Goal: Task Accomplishment & Management: Manage account settings

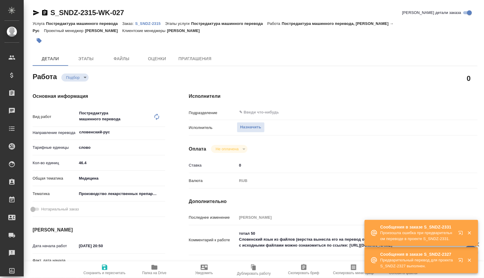
type textarea "x"
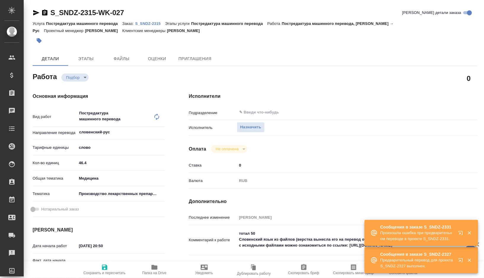
type textarea "x"
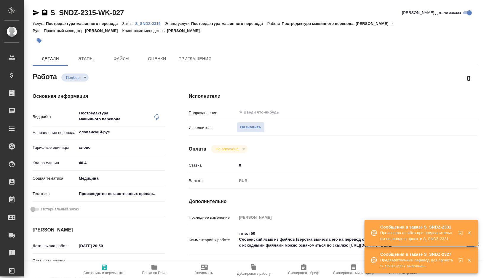
type textarea "x"
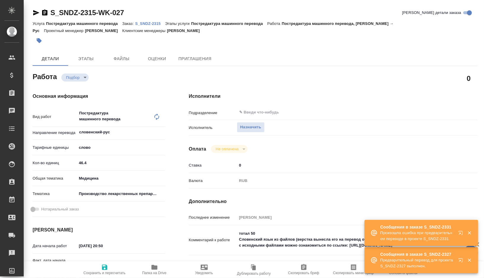
type textarea "x"
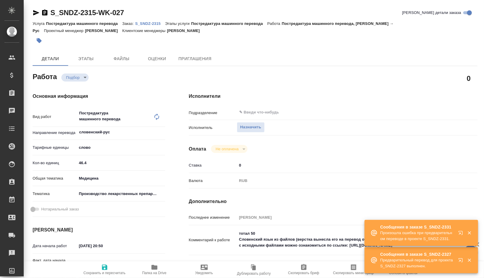
type textarea "x"
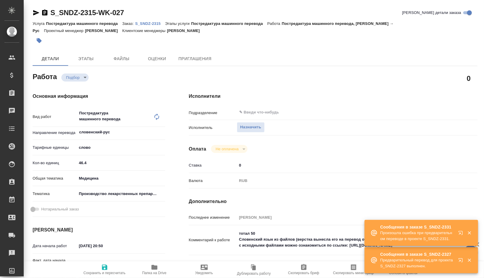
type textarea "x"
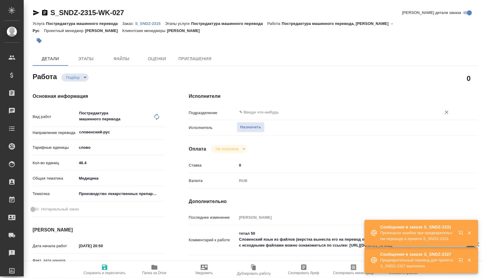
type textarea "x"
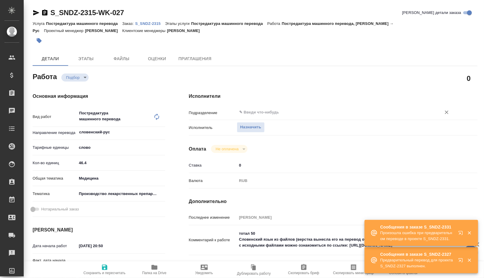
type textarea "x"
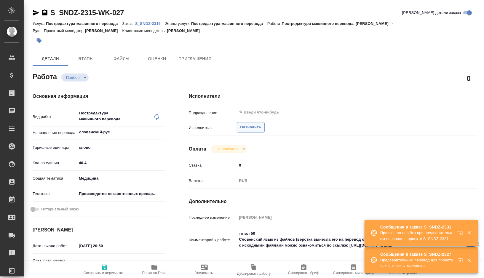
type textarea "x"
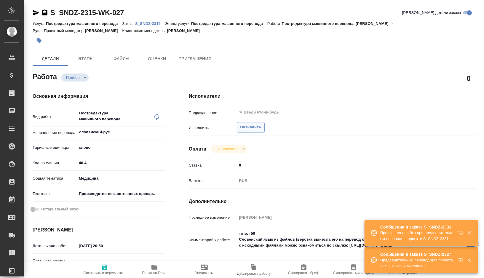
type textarea "x"
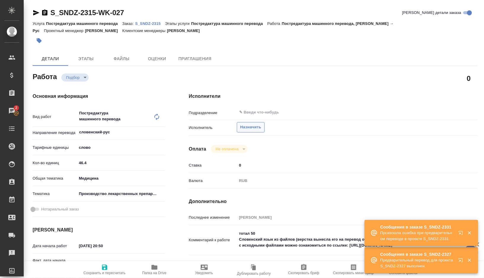
type textarea "x"
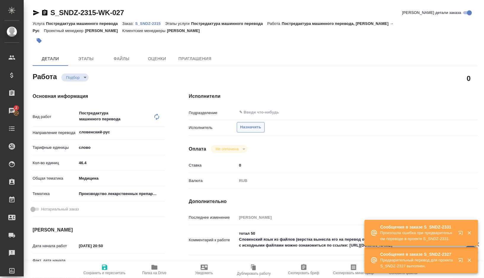
click at [256, 130] on span "Назначить" at bounding box center [250, 127] width 21 height 7
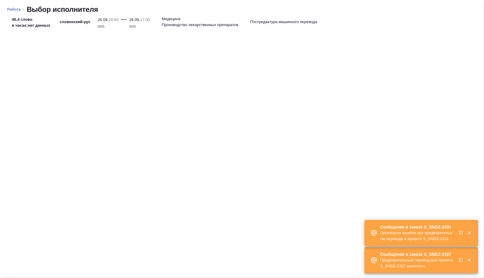
type textarea "x"
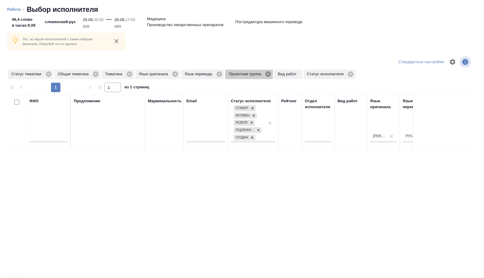
click at [272, 74] on icon at bounding box center [268, 74] width 7 height 7
click at [178, 76] on icon at bounding box center [175, 73] width 5 height 5
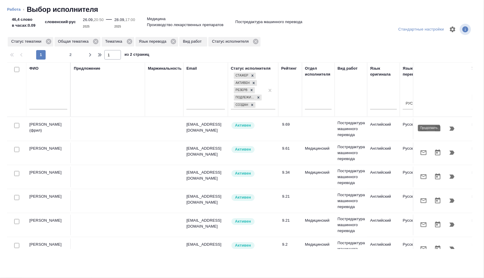
click at [452, 131] on icon "button" at bounding box center [452, 128] width 7 height 7
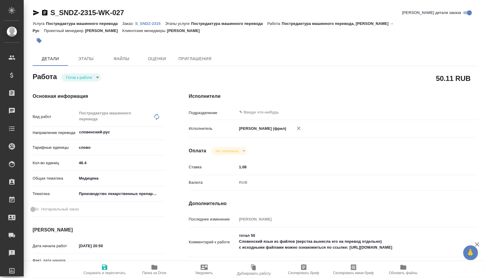
type textarea "x"
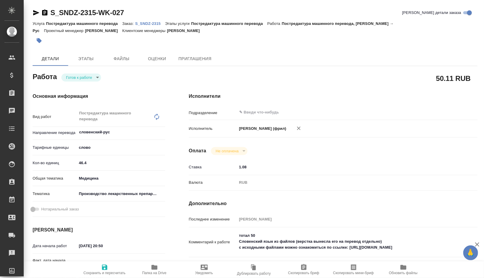
type textarea "x"
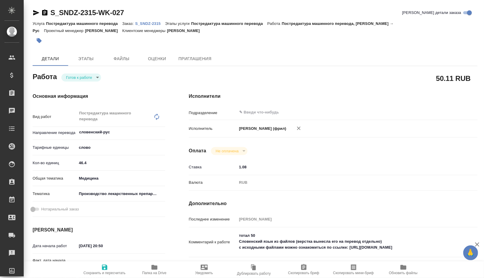
type textarea "x"
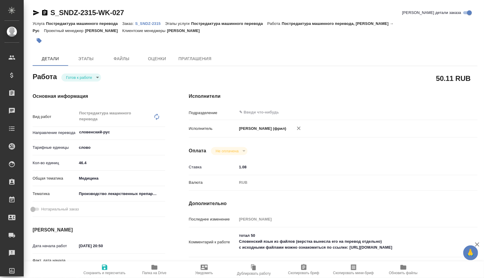
type textarea "x"
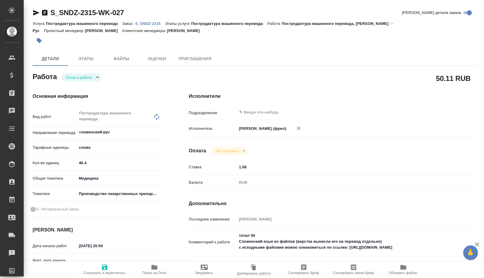
type textarea "x"
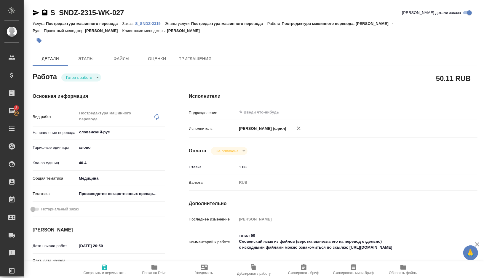
type textarea "x"
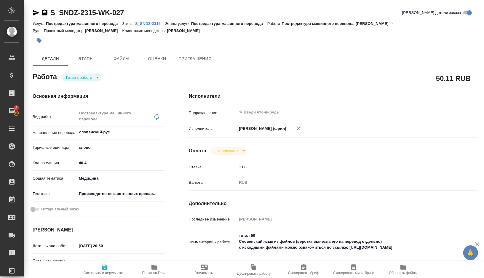
type textarea "x"
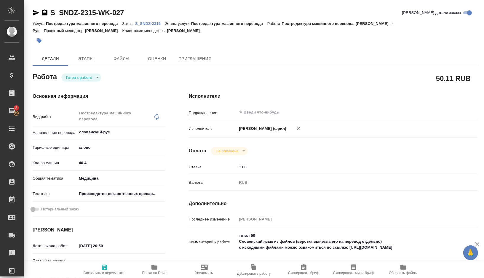
type textarea "x"
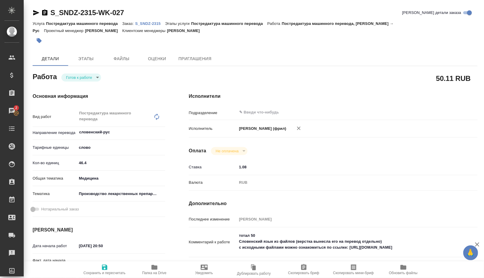
click at [160, 24] on p "S_SNDZ-2315" at bounding box center [150, 23] width 30 height 4
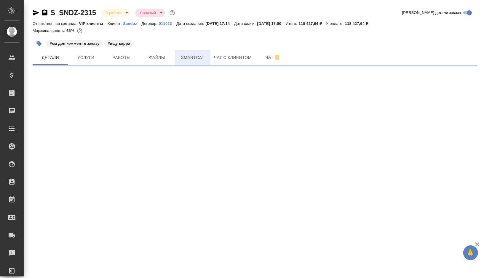
select select "RU"
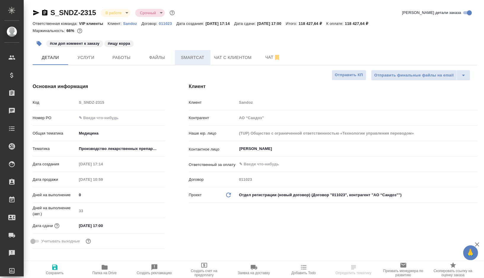
click at [190, 60] on span "Smartcat" at bounding box center [192, 57] width 28 height 7
type input "[PERSON_NAME]"
type input "Комаров Роман"
type textarea "x"
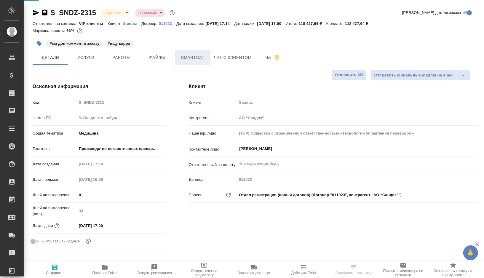
type textarea "x"
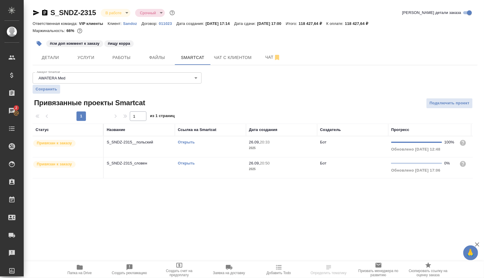
click at [188, 162] on link "Открыть" at bounding box center [186, 163] width 17 height 4
click at [187, 142] on link "Открыть" at bounding box center [186, 142] width 17 height 4
click at [123, 56] on span "Работы" at bounding box center [121, 57] width 28 height 7
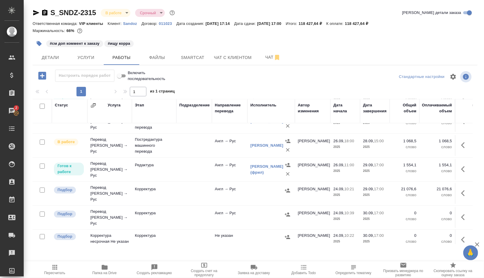
scroll to position [253, 0]
click at [181, 167] on td at bounding box center [194, 170] width 36 height 21
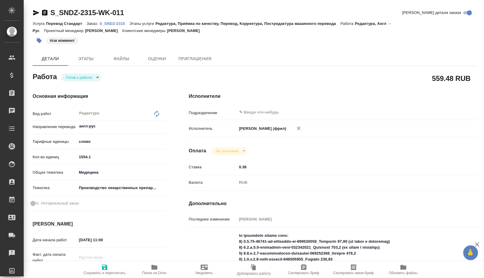
type textarea "x"
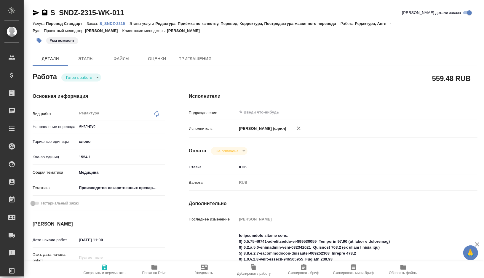
type textarea "x"
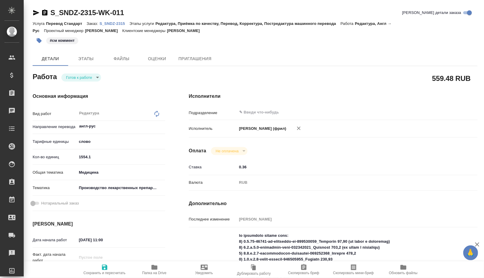
type textarea "x"
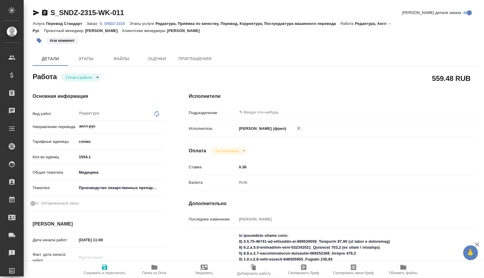
type textarea "x"
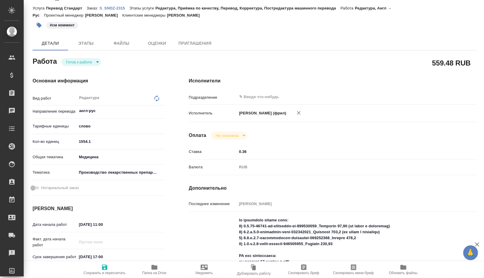
type textarea "x"
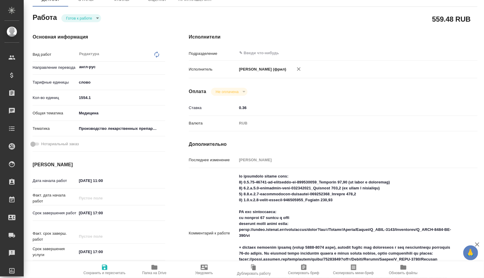
type textarea "x"
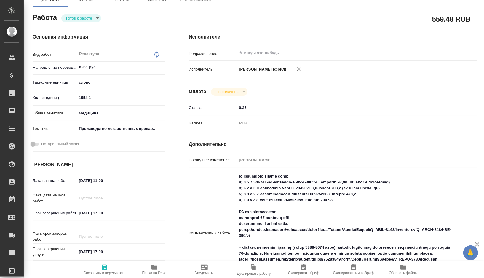
type textarea "x"
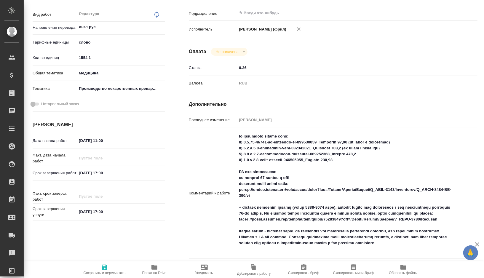
scroll to position [149, 0]
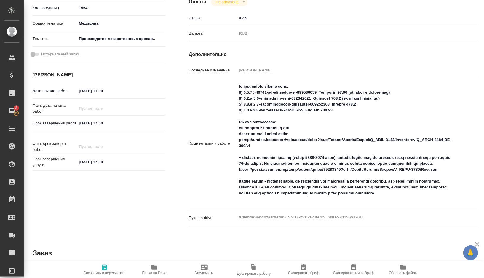
type textarea "x"
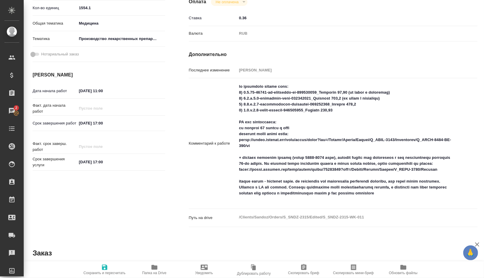
type textarea "x"
click at [239, 92] on textarea at bounding box center [345, 143] width 217 height 123
type textarea "на редактуру вместо пемт: 1) 1.6.11-04016-ru-flowchart-en-003960242_Сархатов 38…"
type textarea "x"
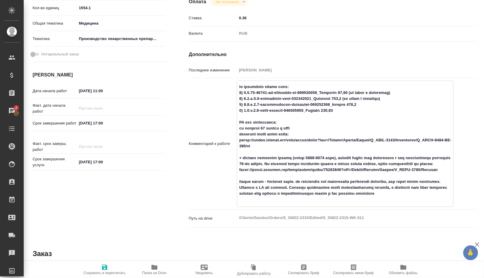
type textarea "x"
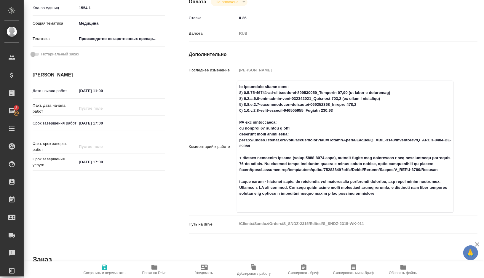
click at [248, 90] on textarea at bounding box center [345, 146] width 216 height 129
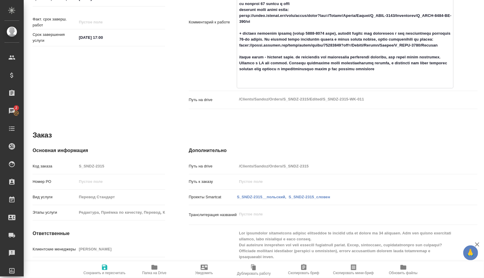
scroll to position [356, 0]
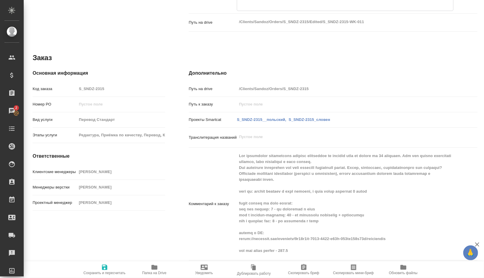
type textarea "на редактуру вместо пемт: 1) 1.6.11-04016-ru-flowchart-en-003960242_Сархатов 38…"
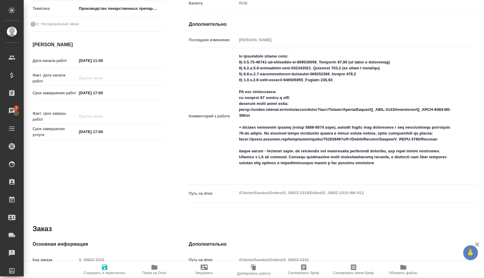
scroll to position [112, 0]
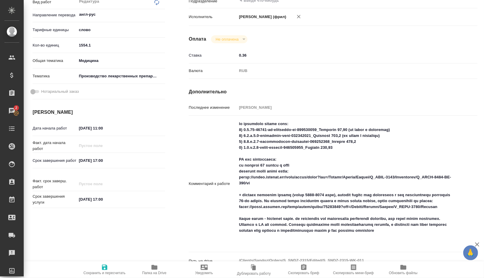
type textarea "x"
click at [256, 131] on textarea at bounding box center [345, 183] width 217 height 129
paste textarea "ред без опоры польск - 660.6"
type textarea "x"
type textarea "ред без опоры польск - 660.6 на редактуру вместо пемт: 1) 1.6.11-04016-ru-flowc…"
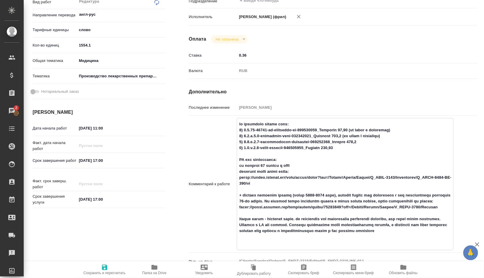
type textarea "x"
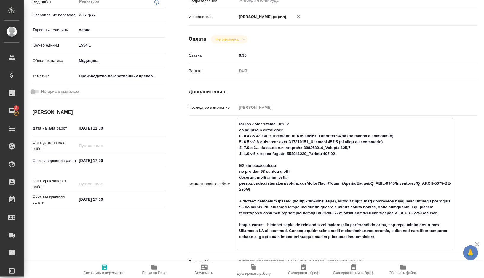
click at [239, 129] on textarea at bounding box center [345, 183] width 216 height 129
type textarea "x"
type textarea "+ред без опоры польск - 660.6 на редактуру вместо пемт: 1) 1.6.11-04016-ru-flow…"
type textarea "x"
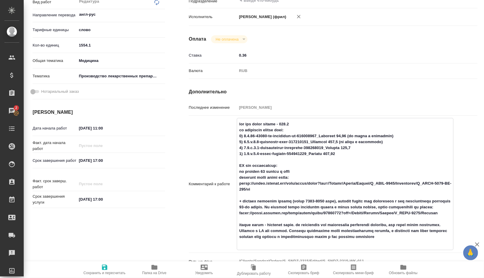
type textarea "x"
type textarea "+ ред без опоры польск - 660.6 на редактуру вместо пемт: 1) 1.6.11-04016-ru-flo…"
type textarea "x"
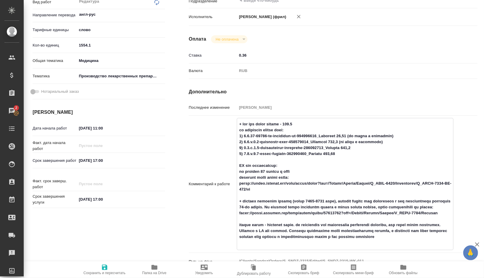
type textarea "x"
click at [248, 131] on textarea at bounding box center [345, 183] width 216 height 129
type textarea "x"
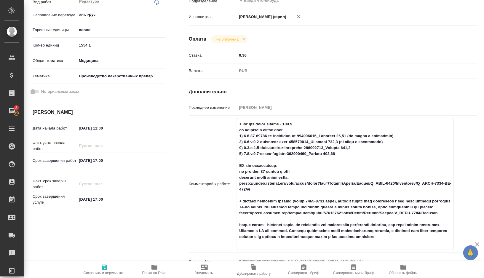
type textarea "+ реда без опоры польск - 660.6 на редактуру вместо пемт: 1) 1.6.11-04016-ru-fl…"
type textarea "x"
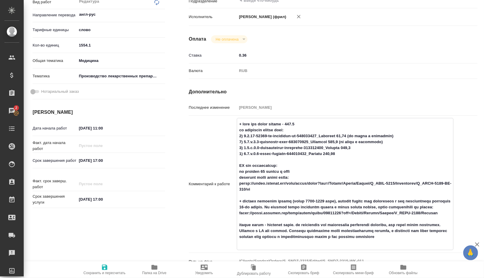
type textarea "x"
type textarea "+ редак без опоры польск - 660.6 на редактуру вместо пемт: 1) 1.6.11-04016-ru-f…"
type textarea "x"
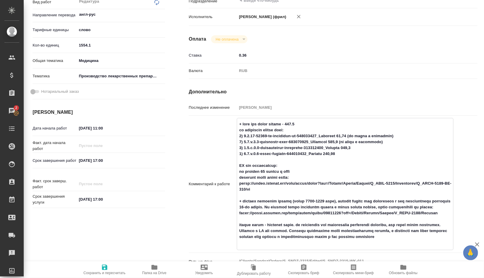
type textarea "x"
type textarea "+ редакт без опоры польск - 660.6 на редактуру вместо пемт: 1) 1.6.11-04016-ru-…"
type textarea "x"
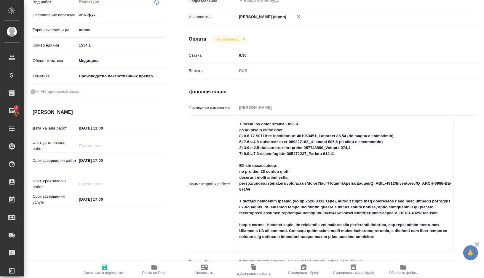
type textarea "x"
type textarea "+ редакту без опоры польск - 660.6 на редактуру вместо пемт: 1) 1.6.11-04016-ru…"
type textarea "x"
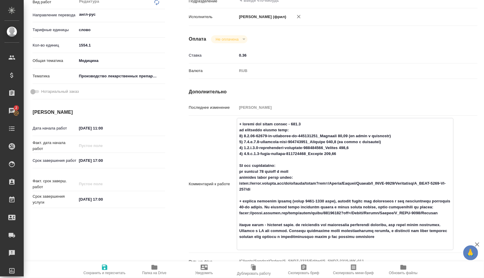
type textarea "x"
type textarea "+ редактур без опоры польск - 660.6 на редактуру вместо пемт: 1) 1.6.11-04016-r…"
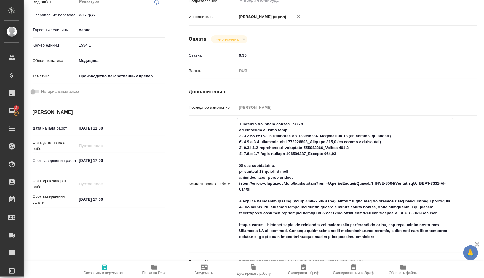
type textarea "x"
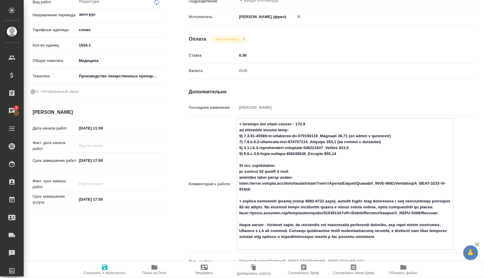
type textarea "+ редактуру без опоры польск - 660.6 на редактуру вместо пемт: 1) 1.6.11-04016-…"
type textarea "x"
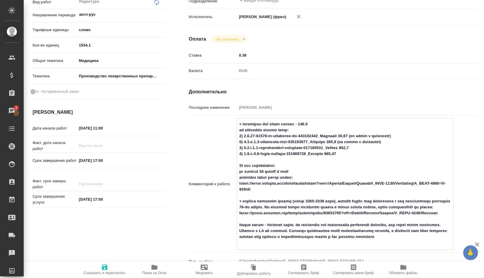
type textarea "x"
type textarea "+ редактур без опоры польск - 660.6 на редактуру вместо пемт: 1) 1.6.11-04016-r…"
type textarea "x"
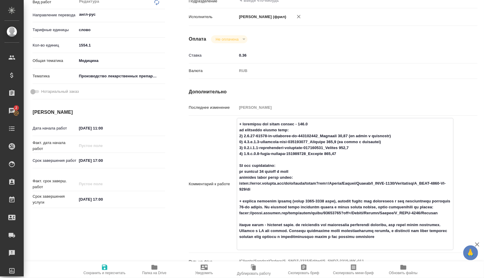
type textarea "x"
type textarea "+ редактура без опоры польск - 660.6 на редактуру вместо пемт: 1) 1.6.11-04016-…"
type textarea "x"
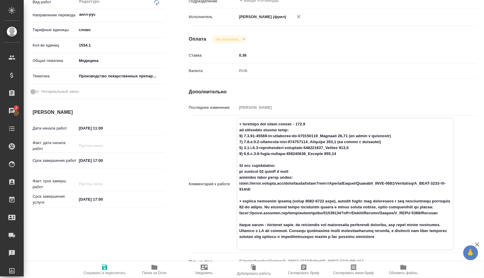
type textarea "x"
click at [287, 128] on textarea at bounding box center [345, 183] width 216 height 129
click at [299, 129] on textarea at bounding box center [345, 183] width 216 height 129
type textarea "x"
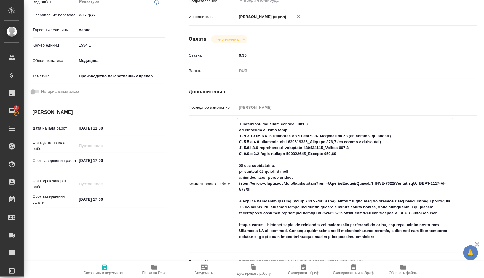
type textarea "+ редактура без опоры польск- - 660.6 на редактуру вместо пемт: 1) 1.6.11-04016…"
type textarea "x"
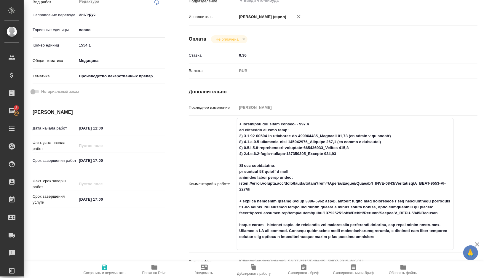
type textarea "x"
type textarea "+ редактура без опоры польск-р - 660.6 на редактуру вместо пемт: 1) 1.6.11-0401…"
type textarea "x"
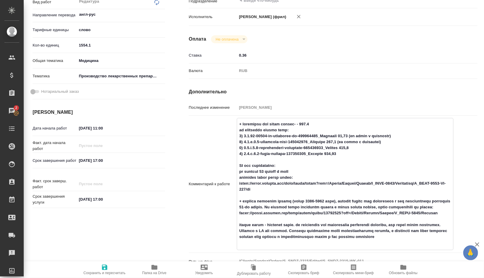
type textarea "x"
type textarea "+ редактура без опоры польск-ру - 660.6 на редактуру вместо пемт: 1) 1.6.11-040…"
type textarea "x"
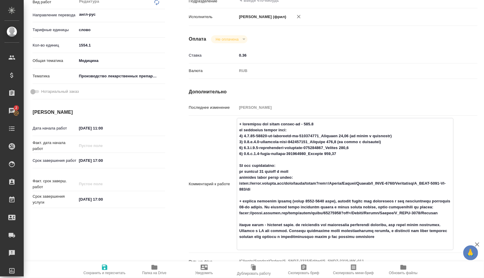
type textarea "x"
type textarea "+ редактура без опоры польск-рус - 660.6 на редактуру вместо пемт: 1) 1.6.11-04…"
type textarea "x"
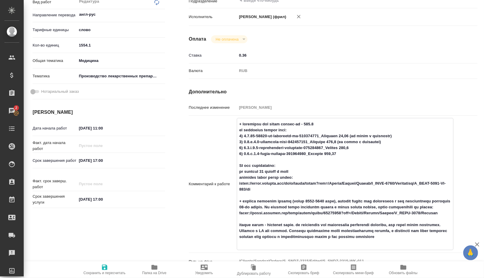
type textarea "x"
type textarea "+ редактура без опоры польск-рус - 660.6 на редактуру вместо пемт: 1) 1.6.11-04…"
type textarea "x"
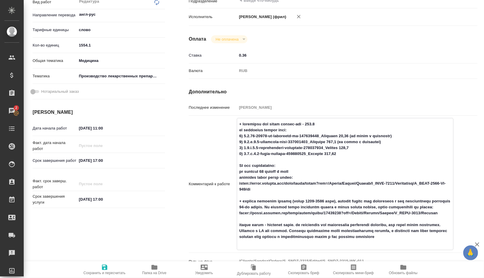
click at [109, 267] on span "Сохранить и пересчитать" at bounding box center [104, 269] width 43 height 11
type textarea "x"
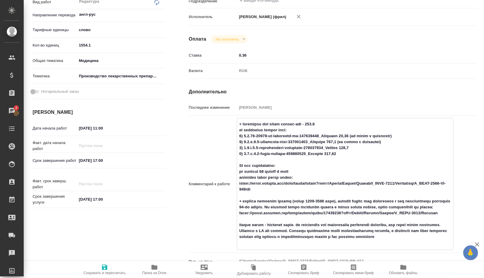
type textarea "x"
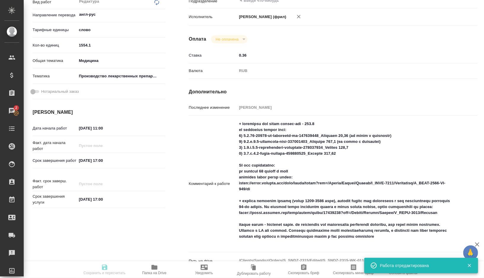
type textarea "x"
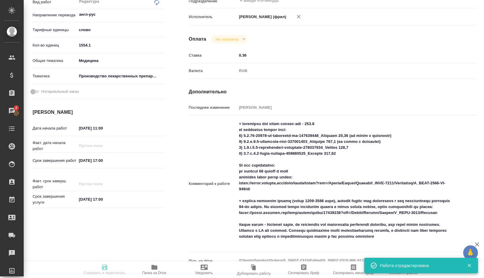
type input "readyForWork"
type textarea "Редактура"
type textarea "x"
type input "англ-рус"
type input "5a8b1489cc6b4906c91bfd90"
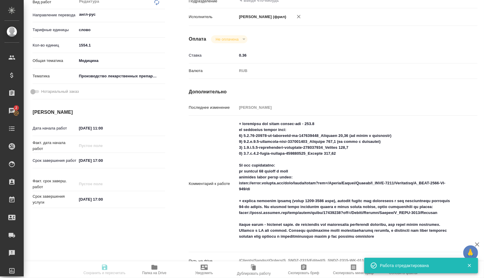
type input "1554.1"
type input "med"
type input "614982fec5ecbb70f805293f"
type input "26.09.2025 11:00"
type input "29.09.2025 17:00"
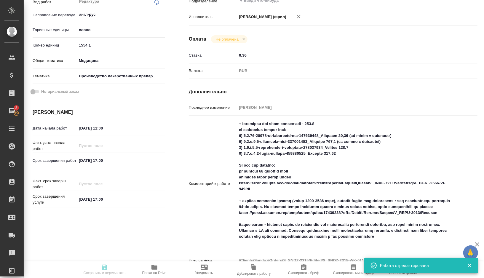
type input "30.09.2025 17:00"
type input "notPayed"
type input "0.36"
type input "RUB"
type input "[PERSON_NAME]"
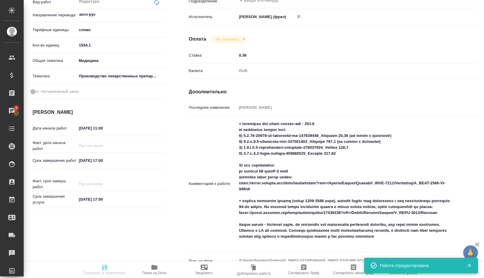
type textarea "+ редактура без опоры польск-рус - 660.6 на редактуру вместо пемт: 1) 1.6.11-04…"
type textarea "x"
type textarea "/Clients/Sandoz/Orders/S_SNDZ-2315/Edited/S_SNDZ-2315-WK-011"
type textarea "x"
type input "S_SNDZ-2315"
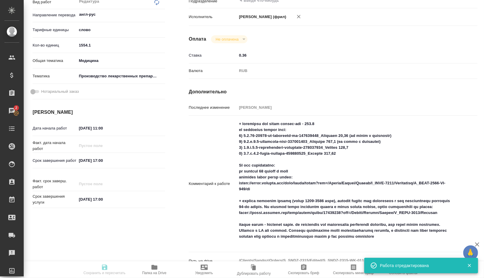
type input "Перевод Стандарт"
type input "Редактура, Приёмка по качеству, Перевод, Корректура, Постредактура машинного пе…"
type input "[PERSON_NAME]"
type input "Заборова Александра"
type input "/Clients/Sandoz/Orders/S_SNDZ-2315"
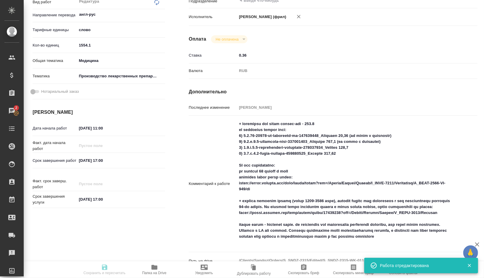
type textarea "x"
type textarea "Нам необходимо подготовить перевод документов на русский язык со сроком до 30 с…"
type textarea "x"
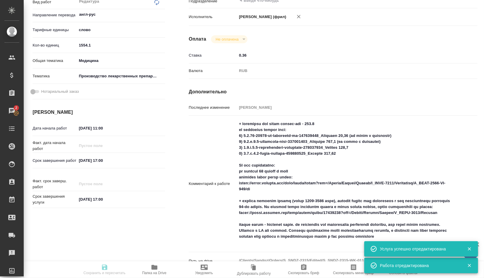
type textarea "x"
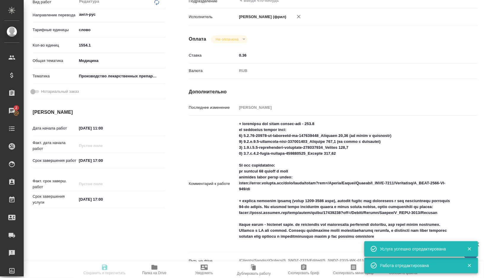
type textarea "x"
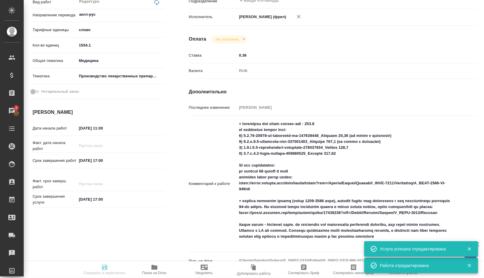
type textarea "x"
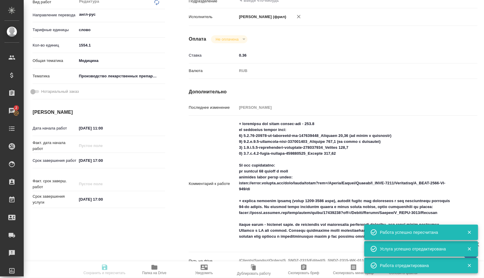
type textarea "x"
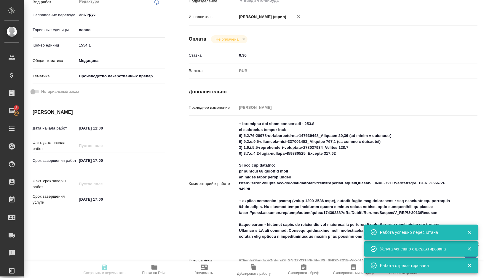
type textarea "x"
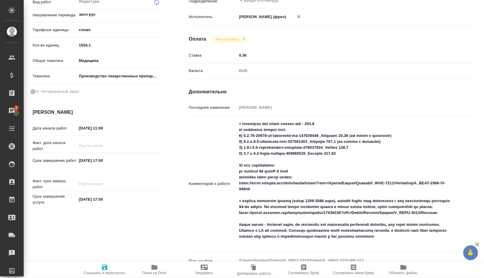
click at [100, 46] on input "1554.1" at bounding box center [121, 45] width 88 height 9
click at [103, 264] on icon "button" at bounding box center [104, 267] width 7 height 7
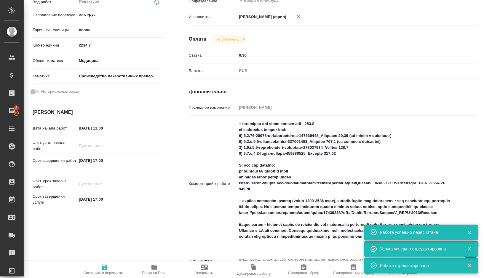
scroll to position [0, 0]
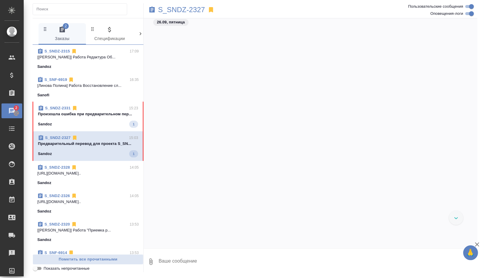
scroll to position [2943, 0]
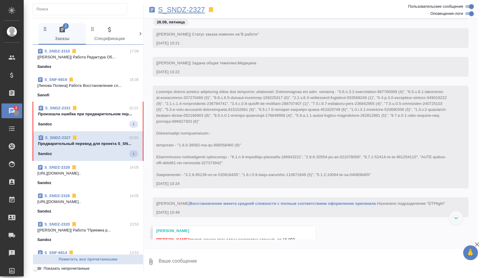
click at [198, 9] on p "S_SNDZ-2327" at bounding box center [181, 10] width 47 height 6
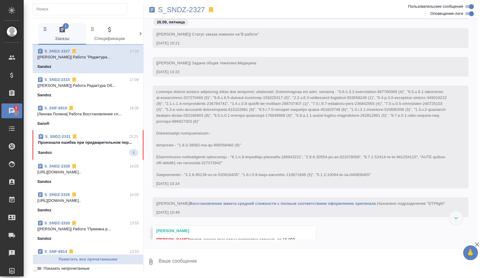
scroll to position [3431, 0]
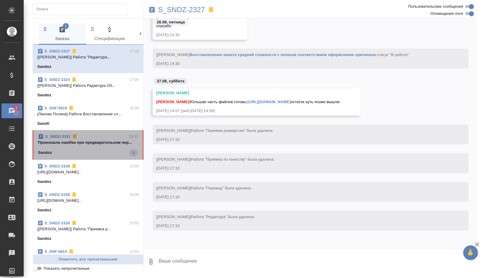
click at [99, 156] on div "Sandoz 1" at bounding box center [88, 152] width 100 height 7
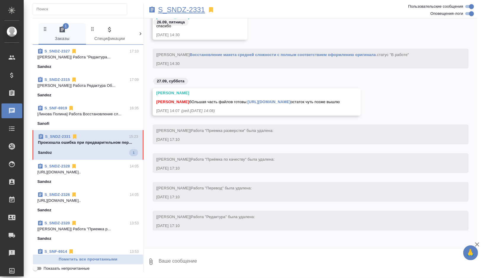
click at [186, 10] on p "S_SNDZ-2331" at bounding box center [181, 10] width 47 height 6
click at [95, 121] on div "Sanofi" at bounding box center [87, 124] width 101 height 6
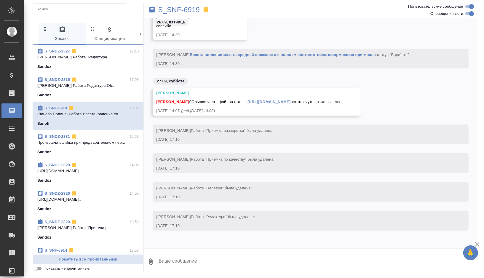
scroll to position [2825, 0]
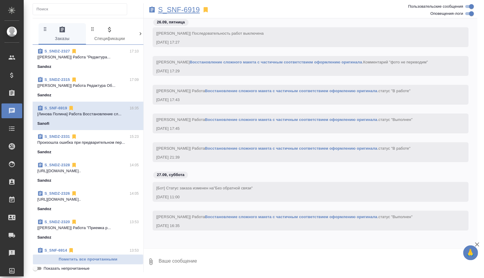
click at [195, 11] on p "S_SNF-6919" at bounding box center [179, 10] width 42 height 6
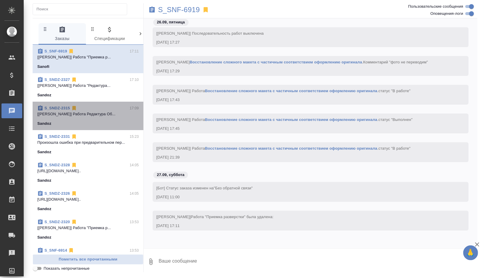
click at [90, 122] on div "Sandoz" at bounding box center [87, 124] width 101 height 6
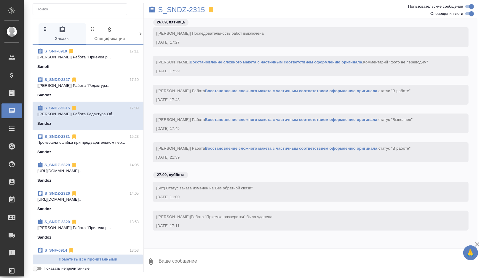
click at [197, 9] on p "S_SNDZ-2315" at bounding box center [181, 10] width 47 height 6
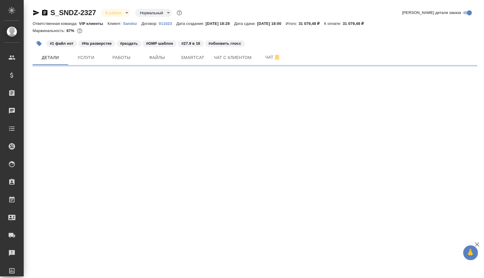
select select "RU"
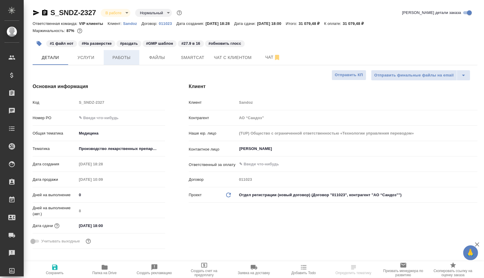
type textarea "x"
click at [127, 59] on span "Работы" at bounding box center [121, 57] width 28 height 7
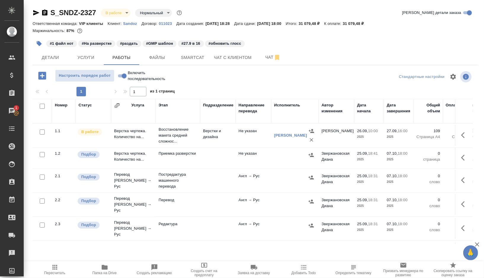
click at [41, 154] on input "checkbox" at bounding box center [42, 154] width 5 height 5
checkbox input "true"
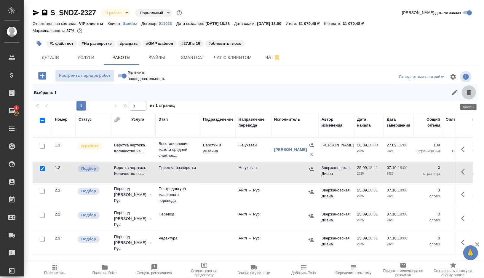
click at [468, 97] on button "button" at bounding box center [469, 92] width 14 height 14
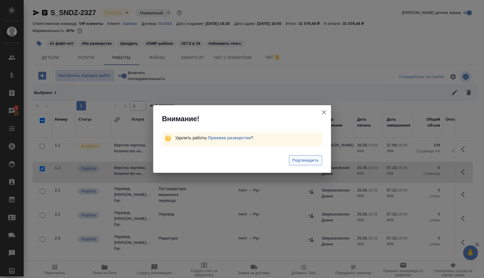
click at [305, 161] on span "Подтвердить" at bounding box center [305, 160] width 26 height 7
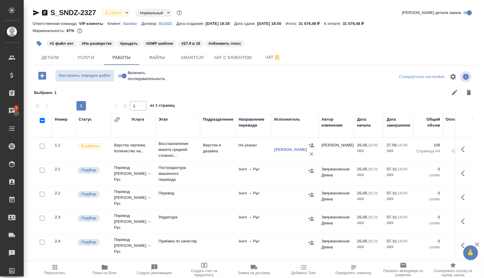
scroll to position [20, 0]
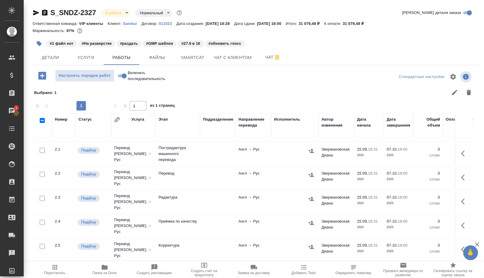
click at [42, 173] on input "checkbox" at bounding box center [42, 174] width 5 height 5
checkbox input "true"
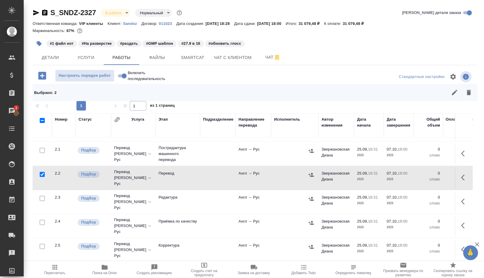
click at [43, 196] on input "checkbox" at bounding box center [42, 198] width 5 height 5
checkbox input "true"
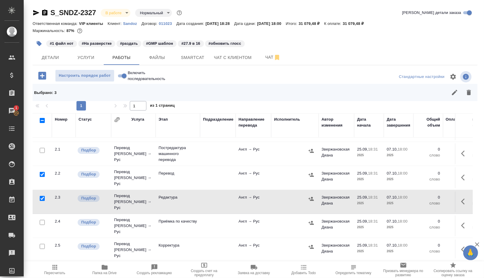
click at [43, 220] on input "checkbox" at bounding box center [42, 222] width 5 height 5
checkbox input "true"
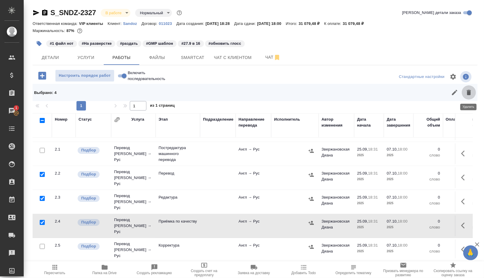
click at [465, 93] on button "button" at bounding box center [469, 92] width 14 height 14
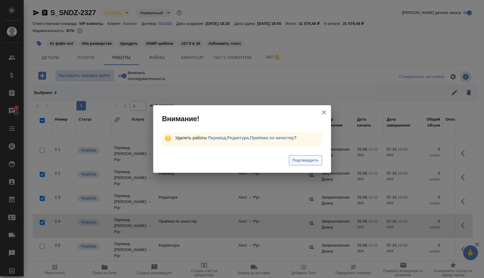
click at [295, 160] on span "Подтвердить" at bounding box center [305, 160] width 26 height 7
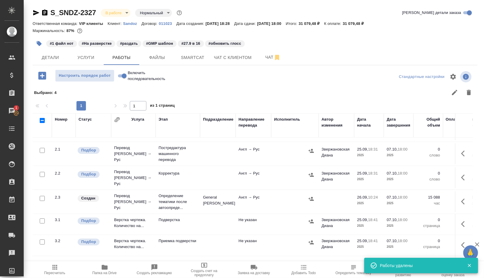
scroll to position [0, 0]
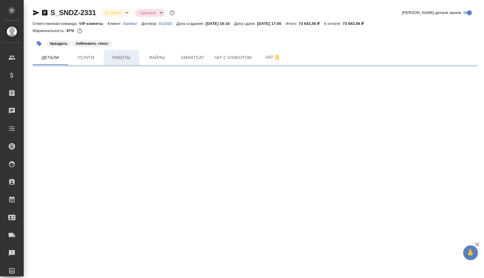
select select "RU"
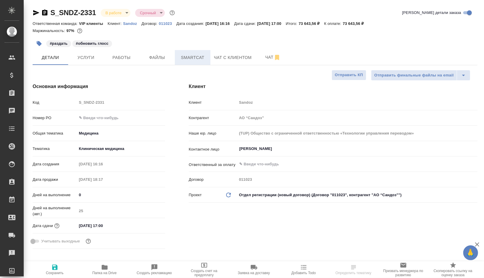
type textarea "x"
click at [204, 59] on span "Smartcat" at bounding box center [192, 57] width 28 height 7
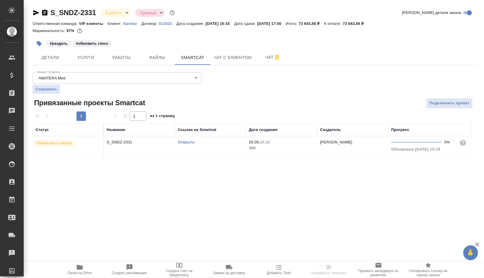
click at [224, 146] on td "Открыть" at bounding box center [210, 146] width 71 height 21
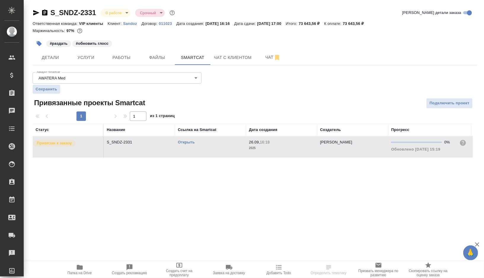
click at [224, 146] on td "Открыть" at bounding box center [210, 146] width 71 height 21
click at [44, 45] on button "button" at bounding box center [39, 43] width 13 height 13
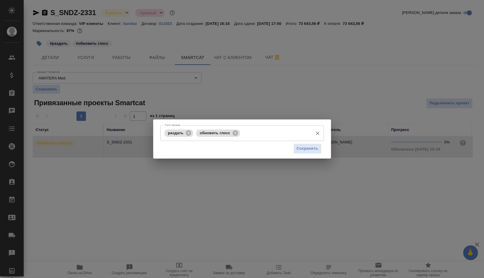
click at [258, 138] on input "Тэги заказа" at bounding box center [276, 133] width 68 height 10
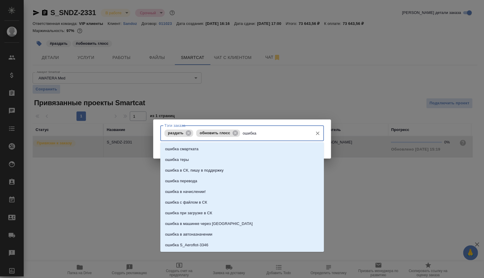
type input "ошибка г"
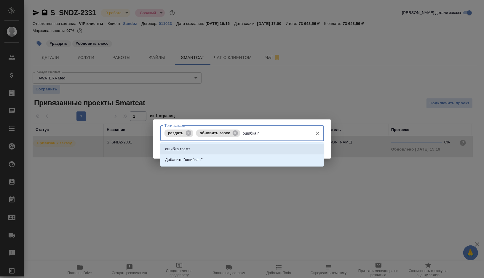
click at [209, 149] on li "ошибка гпемт" at bounding box center [242, 149] width 164 height 11
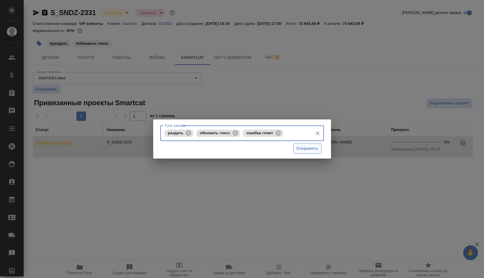
click at [299, 149] on span "Сохранить" at bounding box center [308, 148] width 22 height 7
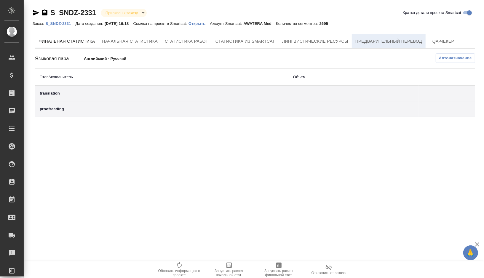
click at [375, 44] on span "Предварительный перевод" at bounding box center [389, 41] width 67 height 7
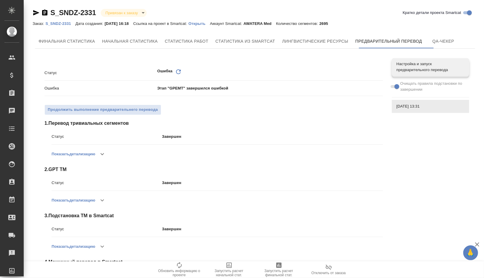
scroll to position [109, 0]
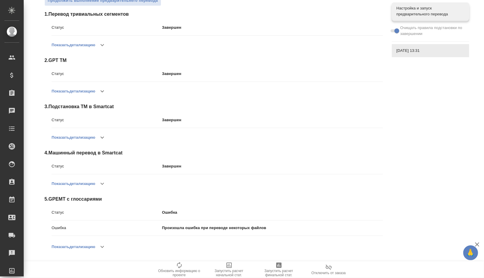
click at [97, 246] on button "button" at bounding box center [102, 247] width 14 height 14
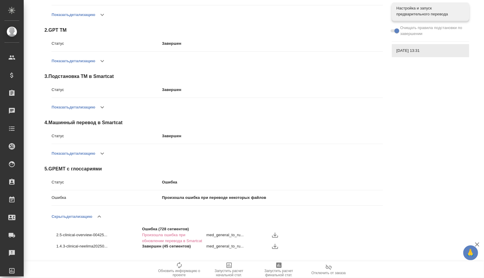
scroll to position [0, 0]
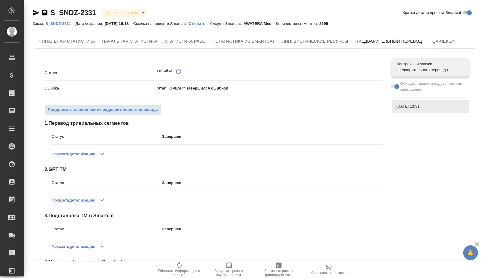
click at [178, 74] on icon at bounding box center [178, 71] width 5 height 5
click at [126, 108] on span "Продолжить выполнение предварительнего перевода" at bounding box center [103, 109] width 110 height 7
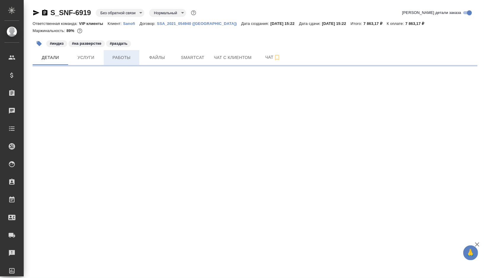
select select "RU"
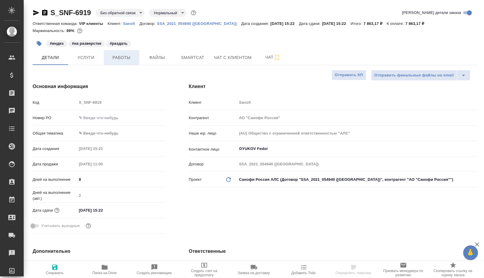
type textarea "x"
click at [123, 64] on button "Работы" at bounding box center [122, 57] width 36 height 15
type textarea "x"
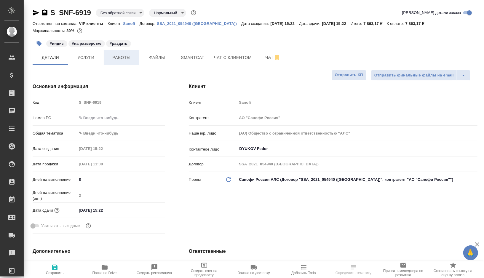
type textarea "x"
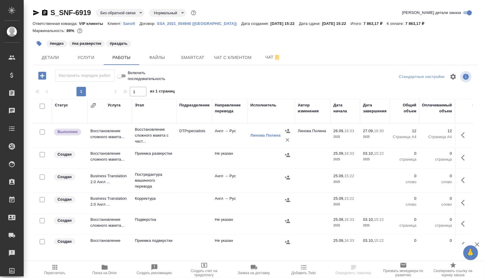
click at [43, 154] on input "checkbox" at bounding box center [42, 154] width 5 height 5
checkbox input "true"
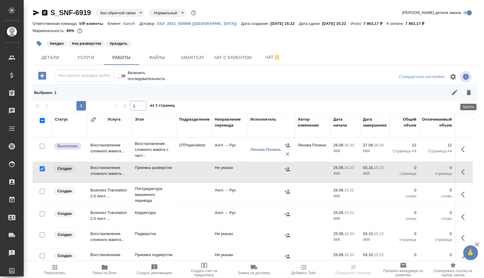
click at [472, 90] on icon "button" at bounding box center [469, 92] width 7 height 7
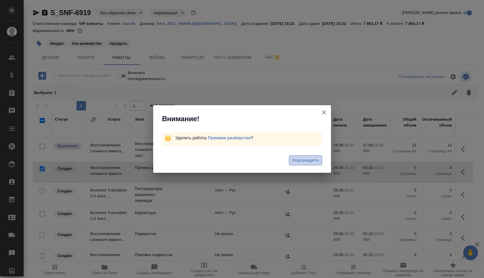
click at [301, 160] on span "Подтвердить" at bounding box center [305, 160] width 26 height 7
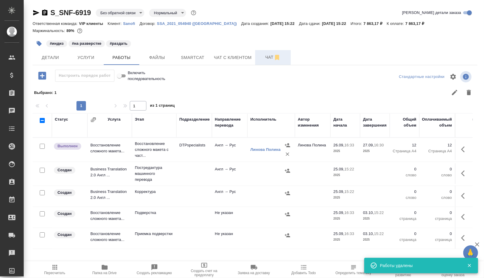
click at [268, 56] on span "Чат" at bounding box center [273, 57] width 28 height 7
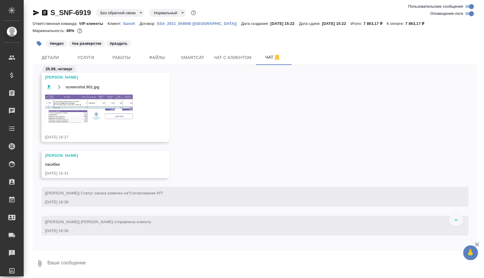
scroll to position [2364, 0]
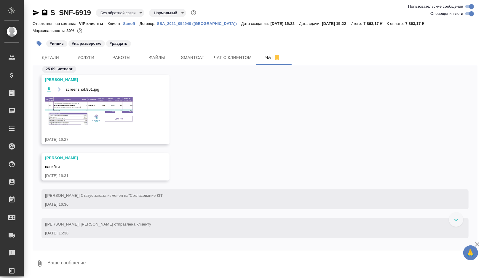
click at [469, 16] on input "Оповещения-логи" at bounding box center [471, 13] width 21 height 7
checkbox input "false"
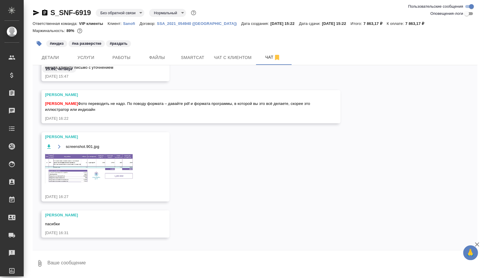
scroll to position [172, 0]
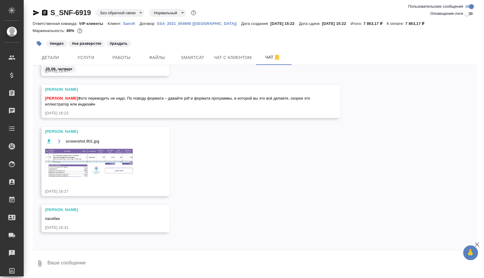
click at [85, 175] on img at bounding box center [89, 163] width 89 height 30
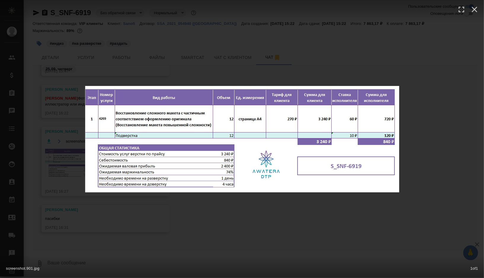
click at [249, 229] on div "screenshot.901.jpg 1 of 1" at bounding box center [242, 139] width 484 height 278
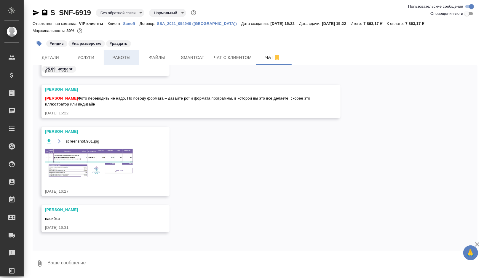
click at [126, 55] on span "Работы" at bounding box center [121, 57] width 28 height 7
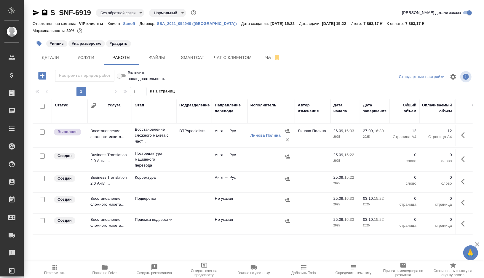
click at [197, 139] on td "DTPspecialists" at bounding box center [194, 135] width 36 height 21
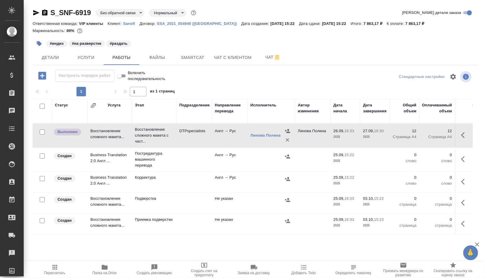
click at [37, 46] on icon "button" at bounding box center [39, 44] width 6 height 6
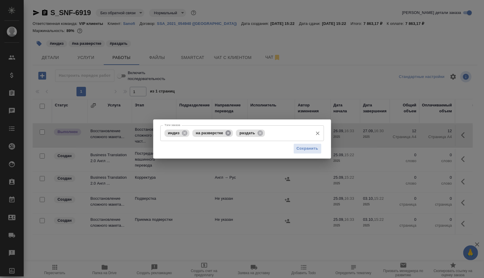
click at [227, 133] on icon at bounding box center [228, 132] width 5 height 5
click at [253, 134] on input "Тэги заказа" at bounding box center [266, 133] width 87 height 10
click at [288, 85] on div "Тэги заказа индиз раздать Тэги заказа Сохранить" at bounding box center [242, 139] width 484 height 278
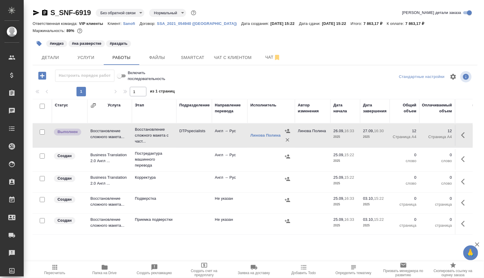
click at [40, 45] on icon "button" at bounding box center [39, 43] width 5 height 5
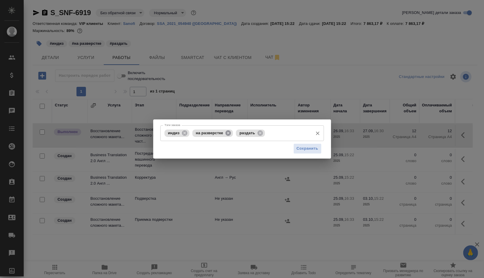
click at [229, 133] on icon at bounding box center [228, 132] width 5 height 5
click at [305, 149] on span "Сохранить" at bounding box center [308, 148] width 22 height 7
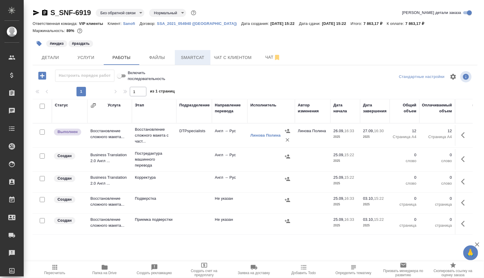
click at [197, 58] on span "Smartcat" at bounding box center [192, 57] width 28 height 7
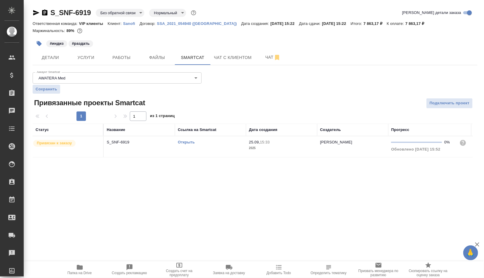
click at [187, 143] on link "Открыть" at bounding box center [186, 142] width 17 height 4
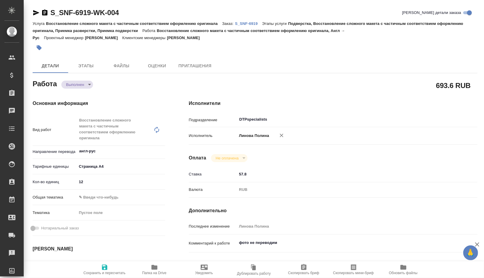
type textarea "x"
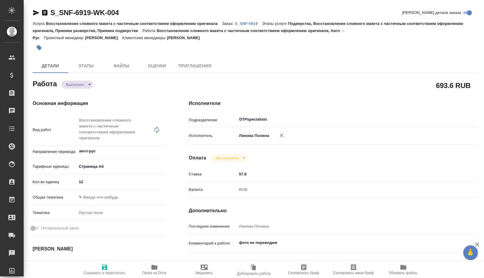
type textarea "x"
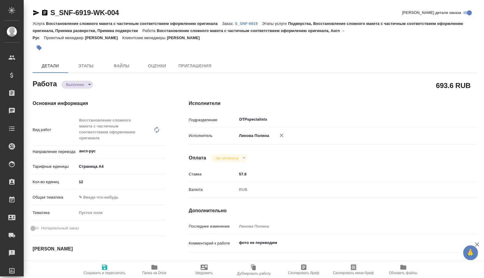
type textarea "x"
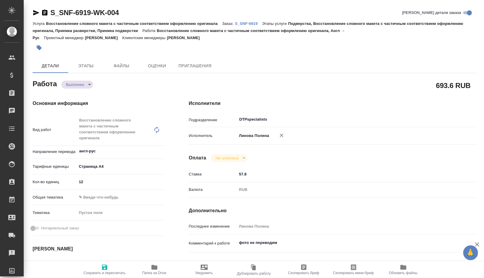
click at [154, 273] on span "Папка на Drive" at bounding box center [154, 273] width 24 height 4
type textarea "x"
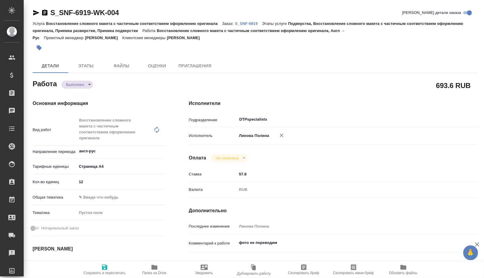
type textarea "x"
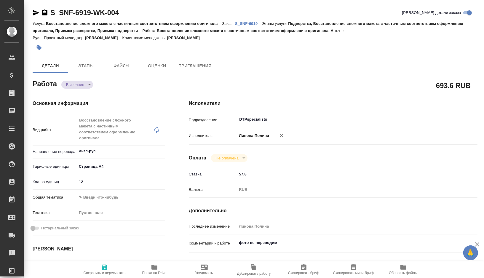
type textarea "x"
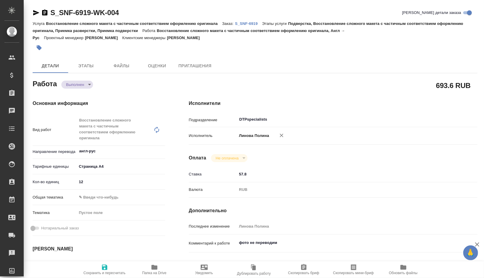
type textarea "x"
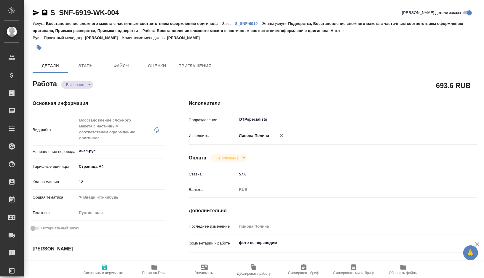
type textarea "x"
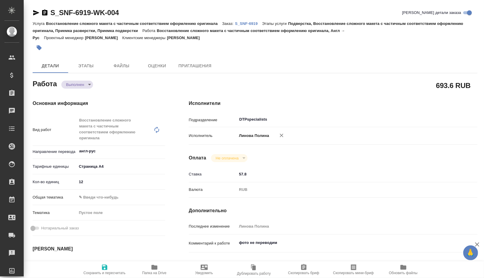
type textarea "x"
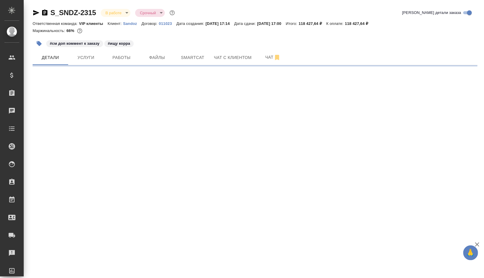
select select "RU"
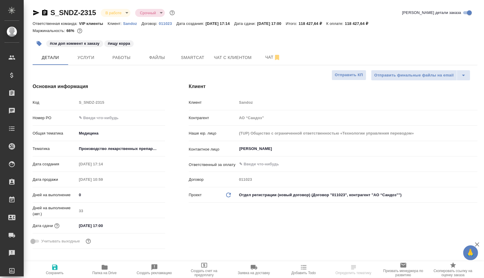
type textarea "x"
click at [131, 59] on span "Работы" at bounding box center [121, 57] width 28 height 7
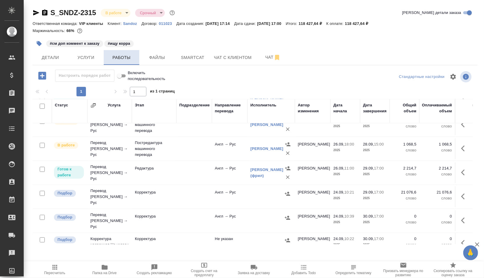
scroll to position [258, 0]
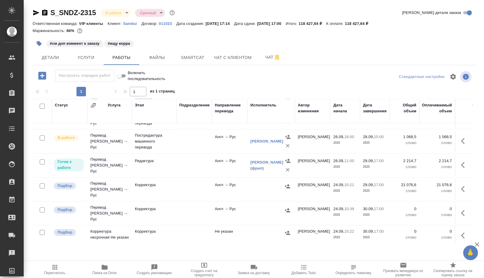
click at [187, 187] on td at bounding box center [194, 189] width 36 height 21
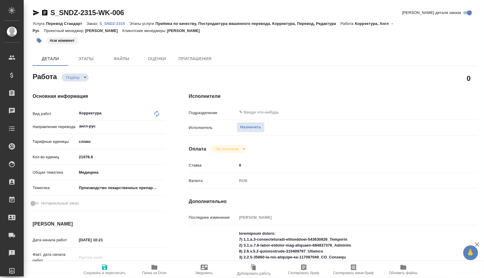
type textarea "x"
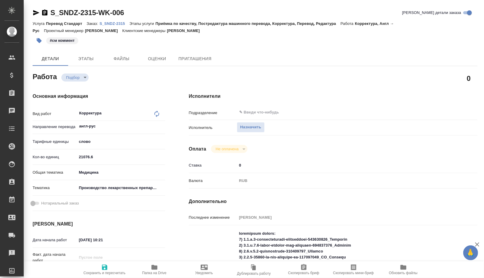
type textarea "x"
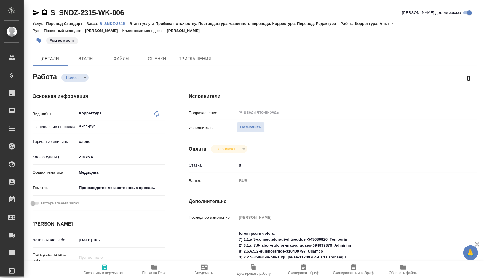
type textarea "x"
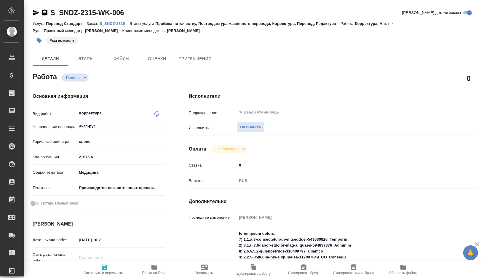
type textarea "x"
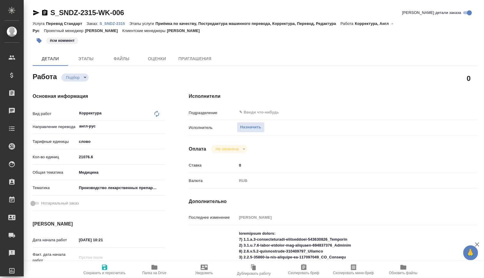
type textarea "x"
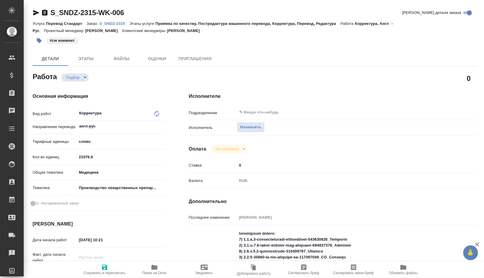
type textarea "x"
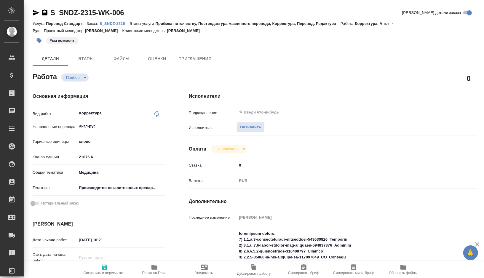
type textarea "x"
